Goal: Task Accomplishment & Management: Manage account settings

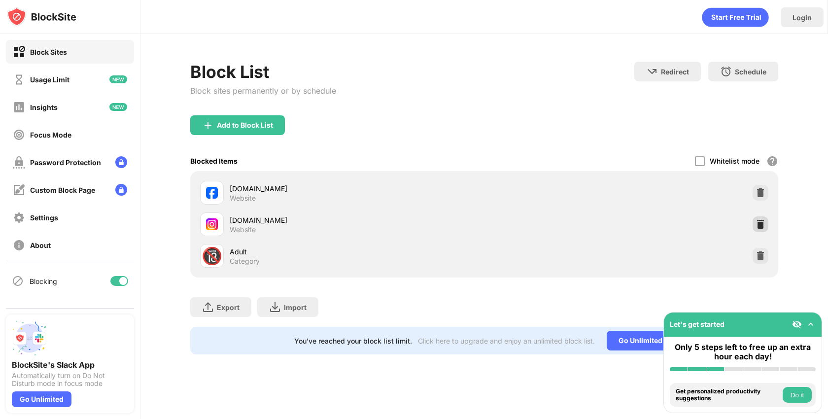
click at [763, 222] on img at bounding box center [760, 224] width 10 height 10
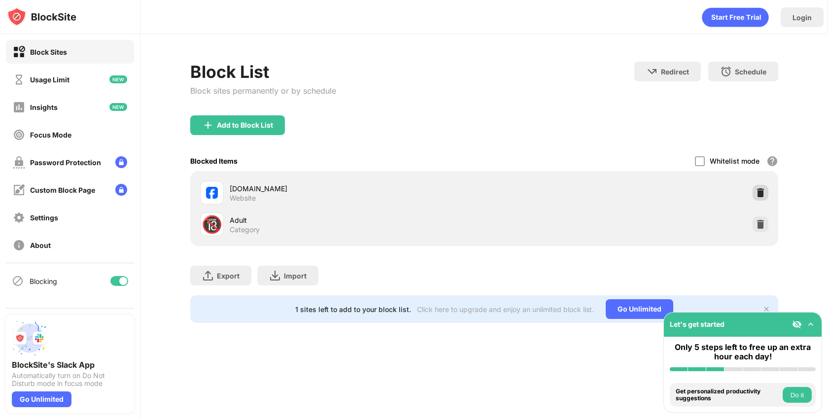
click at [759, 189] on img at bounding box center [760, 193] width 10 height 10
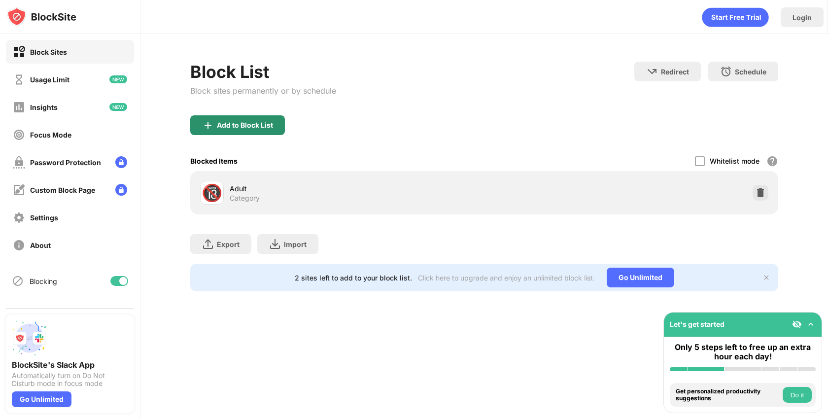
click at [260, 117] on div "Add to Block List" at bounding box center [237, 125] width 95 height 20
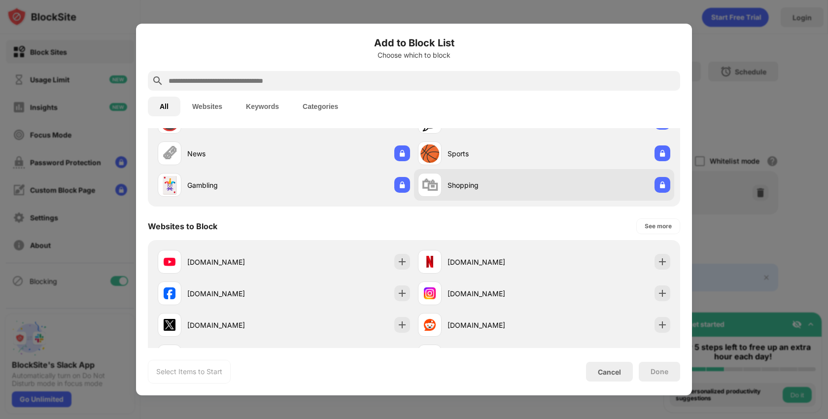
scroll to position [60, 0]
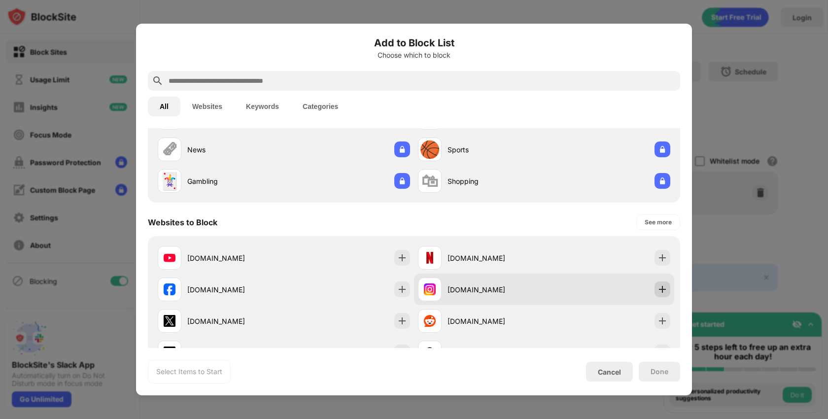
click at [669, 289] on div at bounding box center [662, 289] width 16 height 16
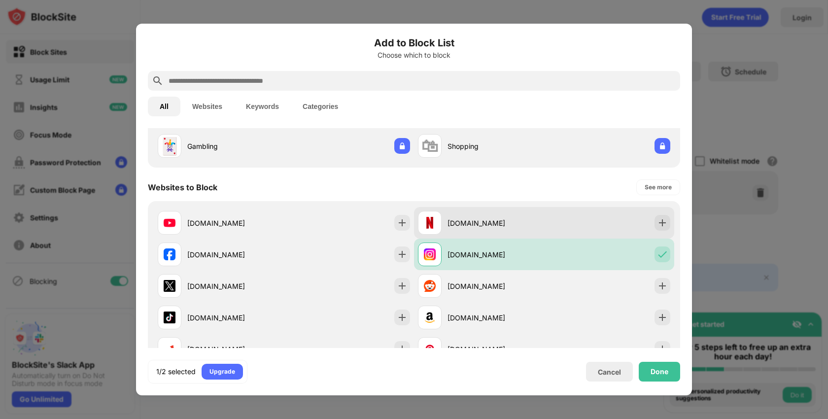
scroll to position [95, 0]
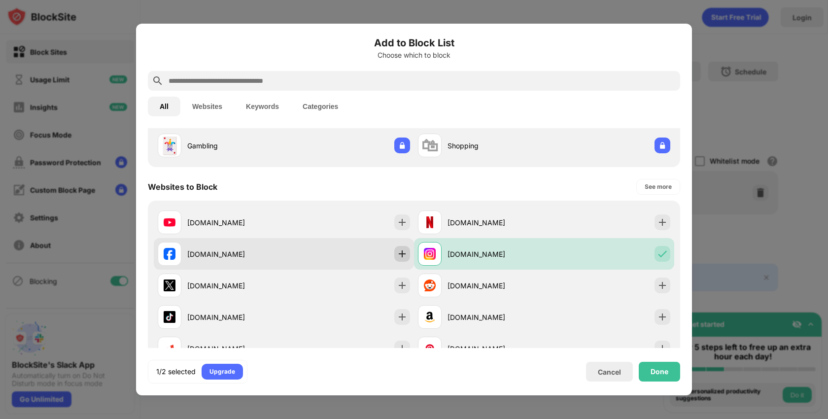
click at [398, 252] on img at bounding box center [402, 254] width 10 height 10
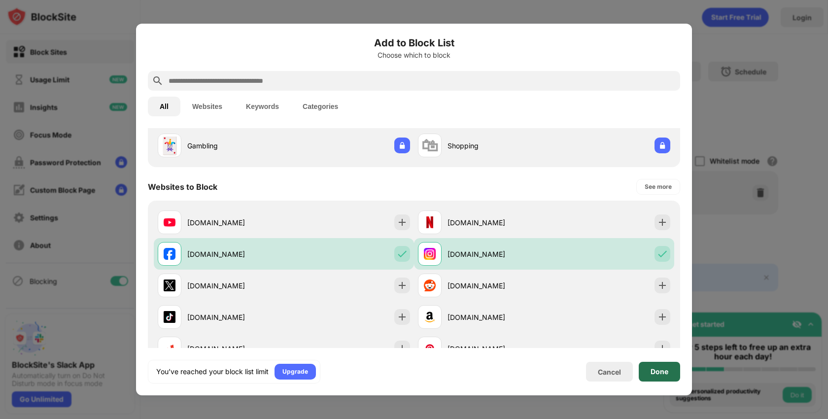
click at [669, 374] on div "Done" at bounding box center [659, 372] width 41 height 20
